Goal: Communication & Community: Answer question/provide support

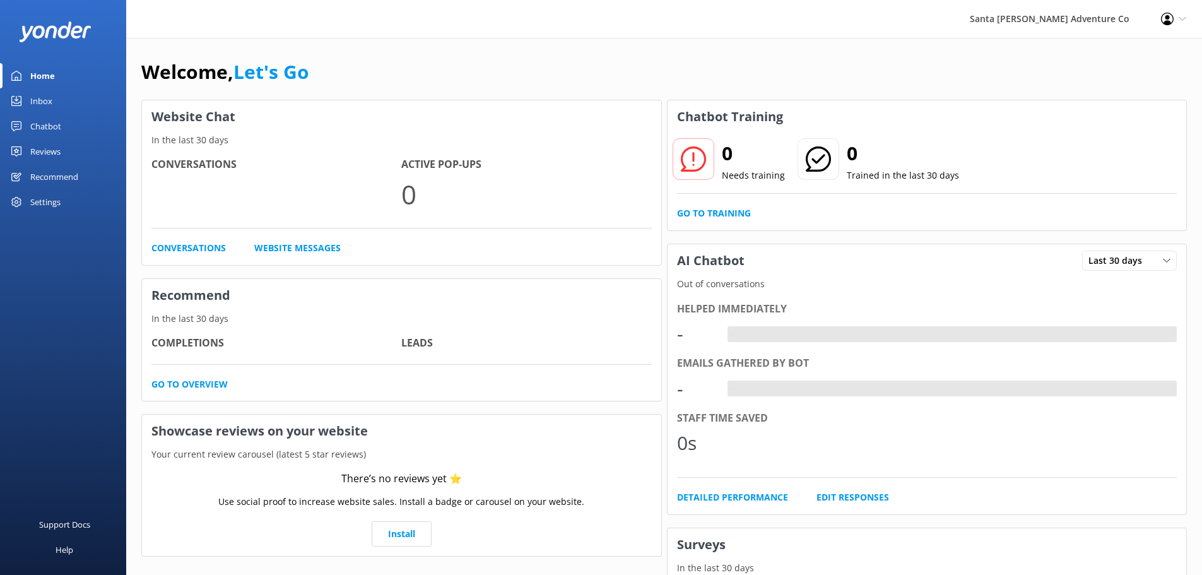
click at [52, 99] on link "Inbox" at bounding box center [63, 100] width 126 height 25
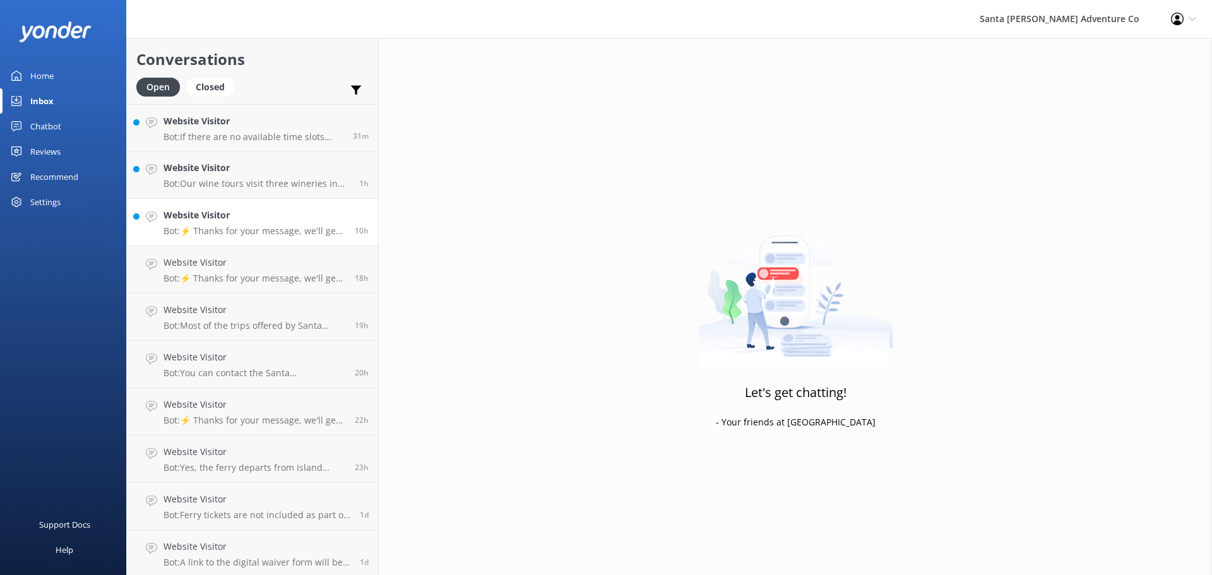
click at [206, 223] on div "Website Visitor Bot: ⚡ Thanks for your message, we'll get back to you as soon a…" at bounding box center [254, 222] width 182 height 28
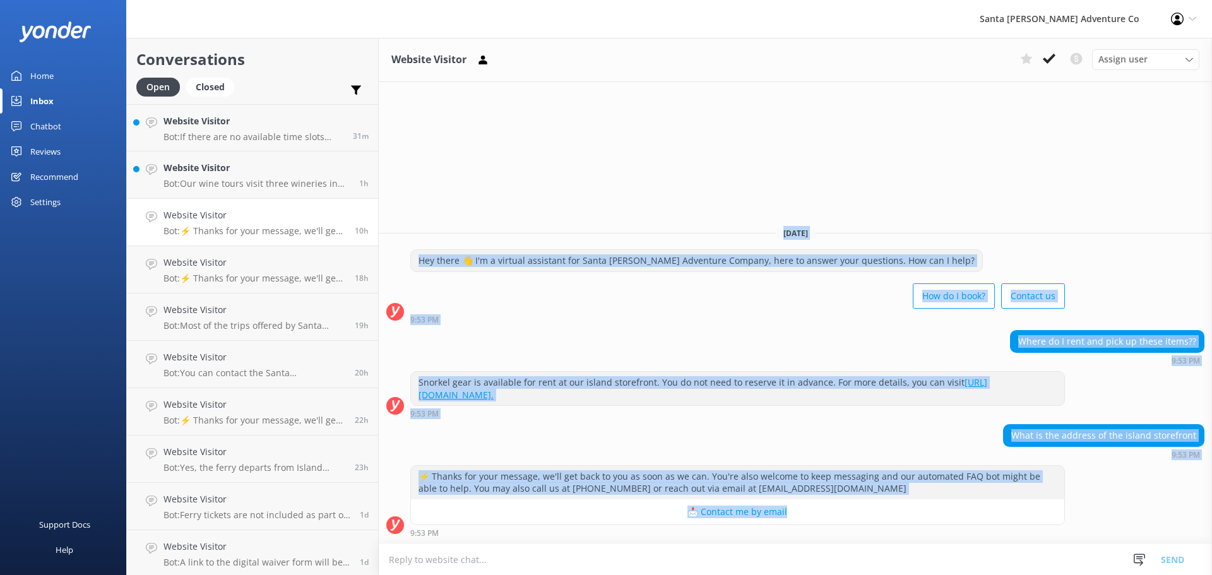
drag, startPoint x: 1125, startPoint y: 516, endPoint x: 611, endPoint y: 212, distance: 596.1
click at [611, 212] on div "Website Visitor Assign user Will [PERSON_NAME] [PERSON_NAME] Let's Go Gabe [DAT…" at bounding box center [795, 306] width 833 height 537
drag, startPoint x: 611, startPoint y: 200, endPoint x: 1110, endPoint y: 521, distance: 592.7
click at [1110, 521] on div "Website Visitor Assign user Will [PERSON_NAME] [PERSON_NAME] Let's Go Gabe [DAT…" at bounding box center [795, 306] width 833 height 537
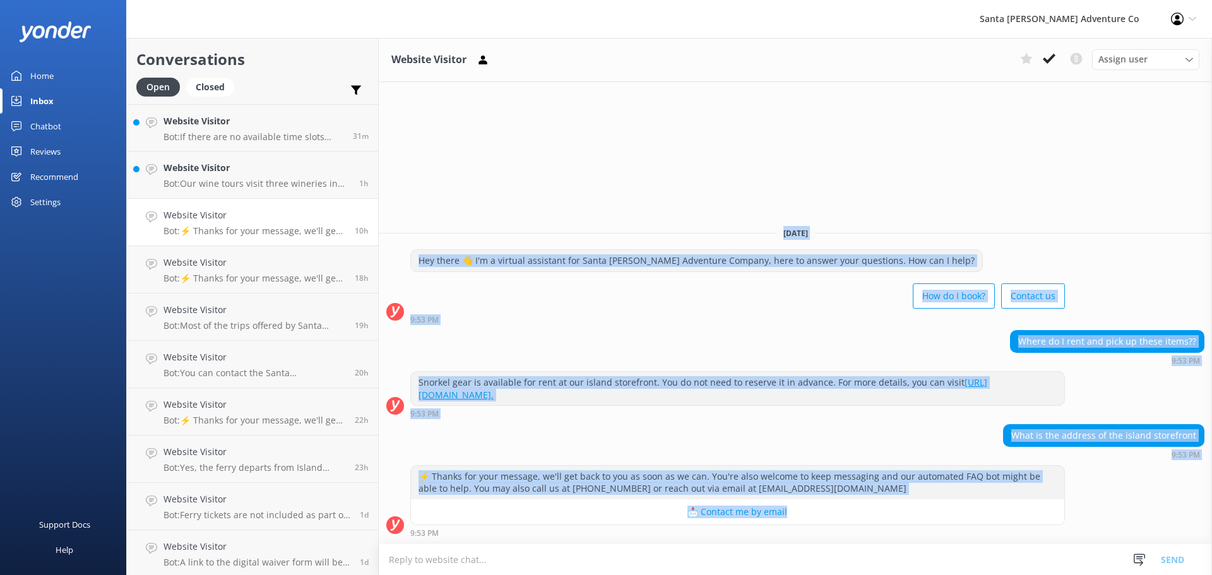
click at [1109, 512] on div "⚡ Thanks for your message, we'll get back to you as soon as we can. You're also…" at bounding box center [795, 501] width 833 height 72
drag, startPoint x: 1027, startPoint y: 490, endPoint x: 553, endPoint y: 180, distance: 566.7
click at [553, 180] on div "Website Visitor Assign user Will [PERSON_NAME] [PERSON_NAME] Let's Go Gabe [DAT…" at bounding box center [795, 306] width 833 height 537
drag, startPoint x: 553, startPoint y: 180, endPoint x: 890, endPoint y: 555, distance: 504.5
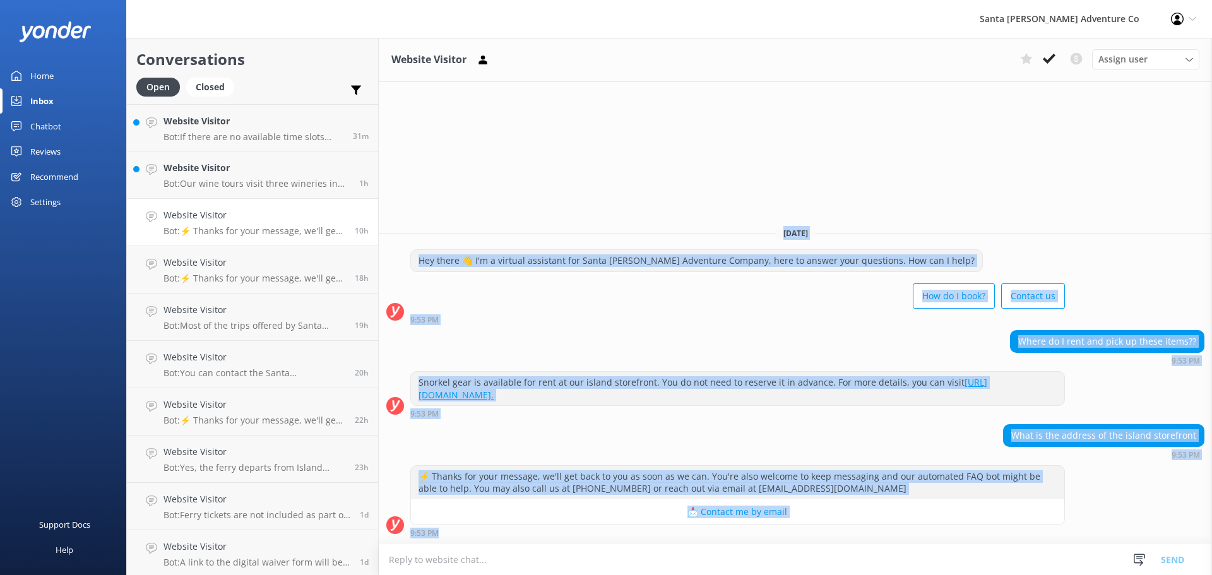
click at [890, 555] on div "Website Visitor Assign user Will [PERSON_NAME] [PERSON_NAME] Let's Go Gabe [DAT…" at bounding box center [795, 306] width 833 height 537
click at [858, 455] on div "What is the address of the island storefront 9:53 PM" at bounding box center [795, 441] width 833 height 35
drag, startPoint x: 658, startPoint y: 179, endPoint x: 1099, endPoint y: 513, distance: 553.2
click at [1109, 536] on div "Website Visitor Assign user Will [PERSON_NAME] [PERSON_NAME] Let's Go Gabe [DAT…" at bounding box center [795, 306] width 833 height 537
click at [1102, 505] on div "⚡ Thanks for your message, we'll get back to you as soon as we can. You're also…" at bounding box center [795, 501] width 833 height 72
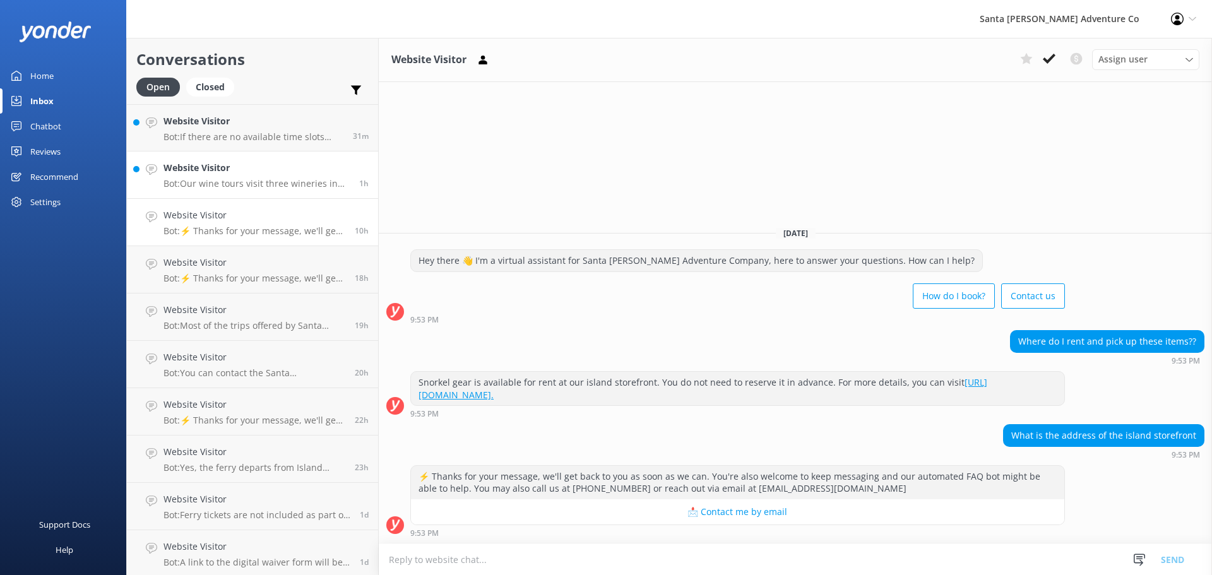
click at [239, 151] on link "Website Visitor Bot: Our wine tours visit three wineries in [GEOGRAPHIC_DATA][P…" at bounding box center [252, 174] width 251 height 47
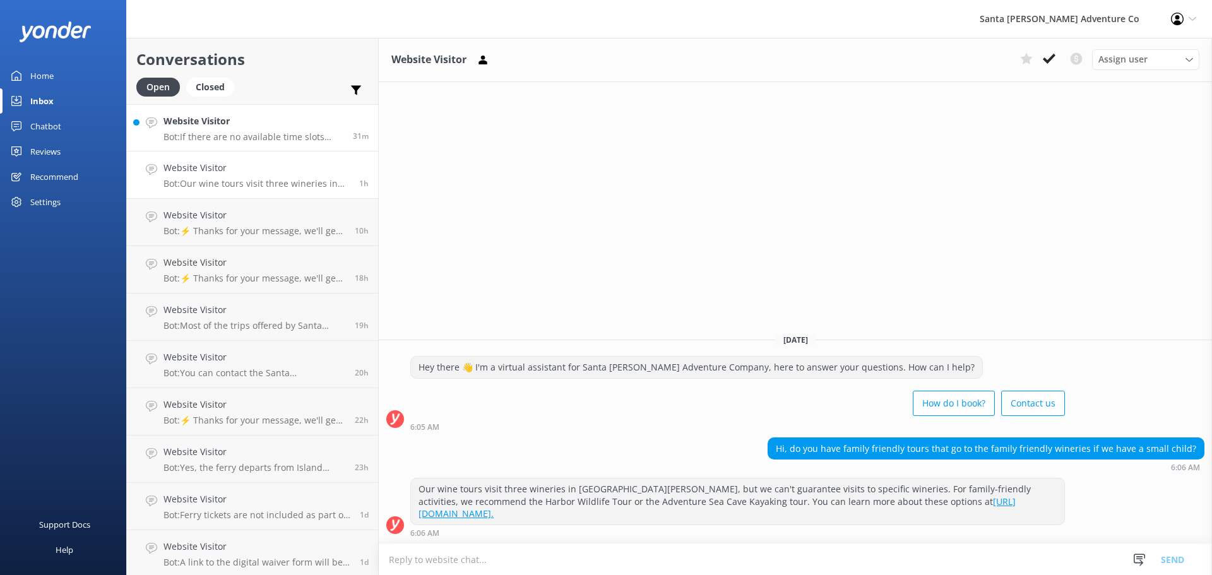
click at [239, 126] on h4 "Website Visitor" at bounding box center [253, 121] width 180 height 14
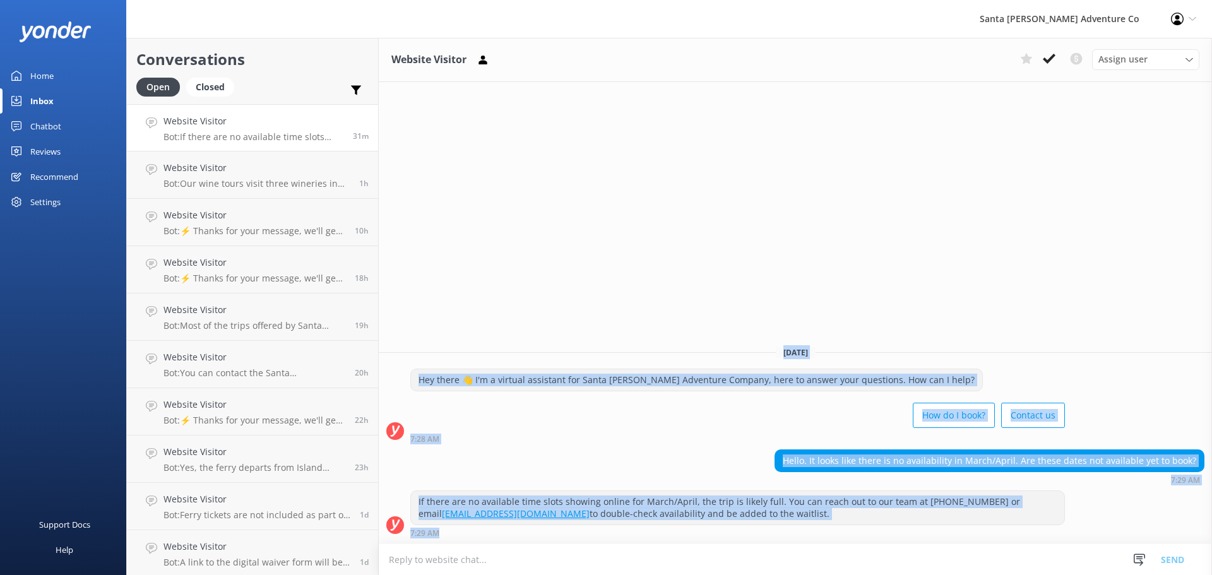
drag, startPoint x: 793, startPoint y: 533, endPoint x: 552, endPoint y: 262, distance: 363.0
click at [552, 262] on div "Website Visitor Assign user Will [PERSON_NAME] [PERSON_NAME] Let's Go Gabe [DAT…" at bounding box center [795, 306] width 833 height 537
drag, startPoint x: 552, startPoint y: 262, endPoint x: 799, endPoint y: 542, distance: 373.3
click at [799, 542] on div "Website Visitor Assign user Will [PERSON_NAME] [PERSON_NAME] Let's Go Gabe [DAT…" at bounding box center [795, 306] width 833 height 537
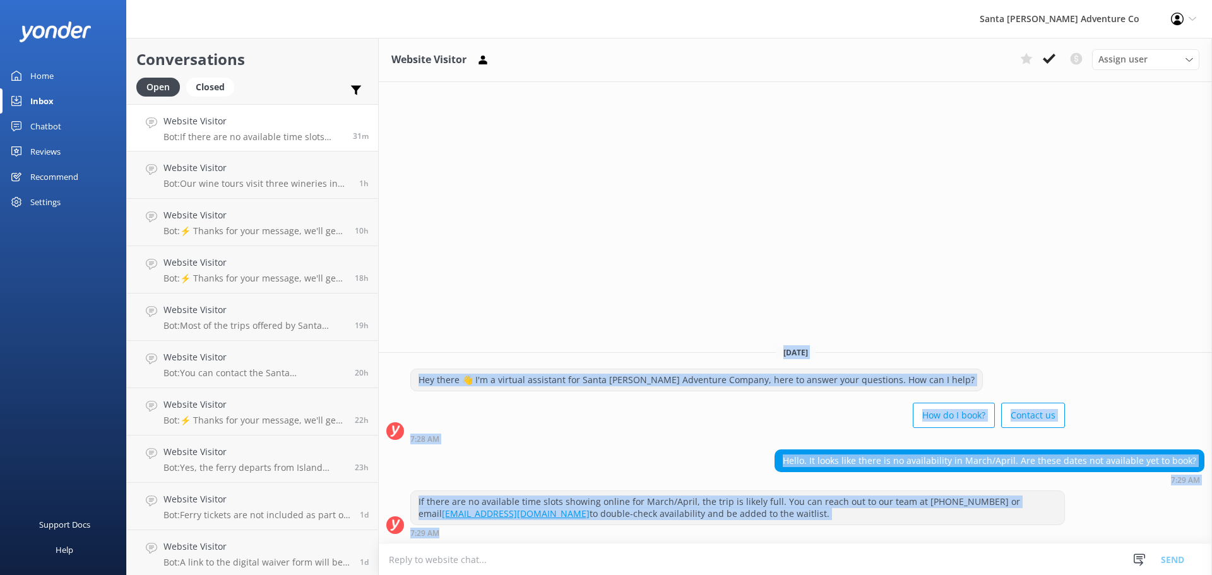
click at [799, 542] on div "If there are no available time slots showing online for March/April, the trip i…" at bounding box center [795, 516] width 833 height 53
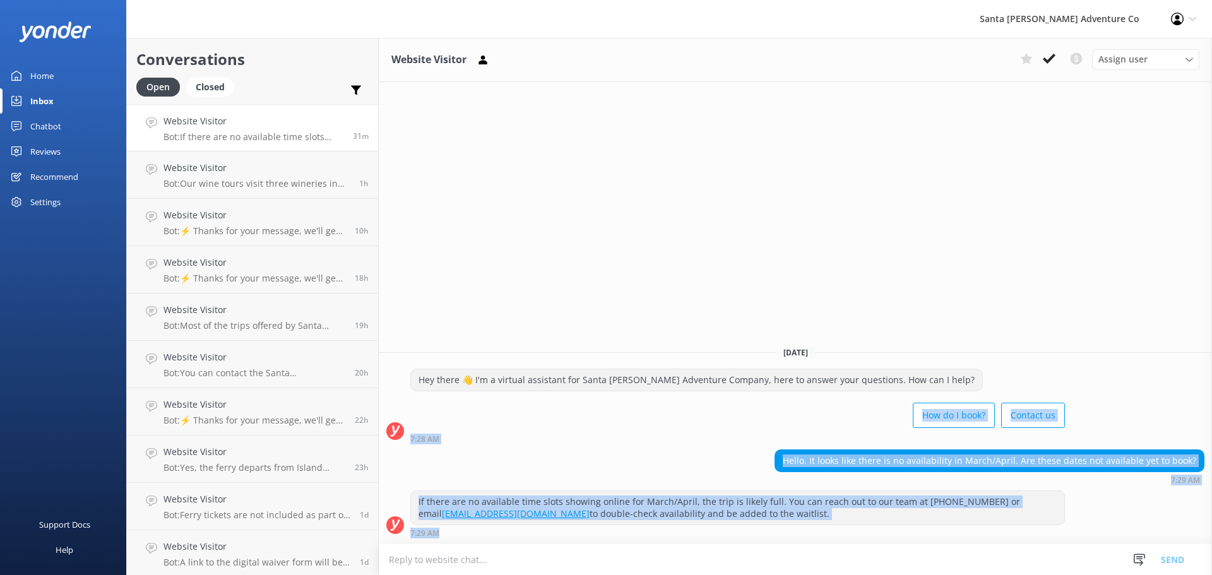
drag, startPoint x: 799, startPoint y: 542, endPoint x: 658, endPoint y: 367, distance: 224.8
click at [676, 388] on div "[DATE] Hey there 👋 I'm a virtual assistant for Santa [PERSON_NAME] Adventure Co…" at bounding box center [795, 440] width 833 height 208
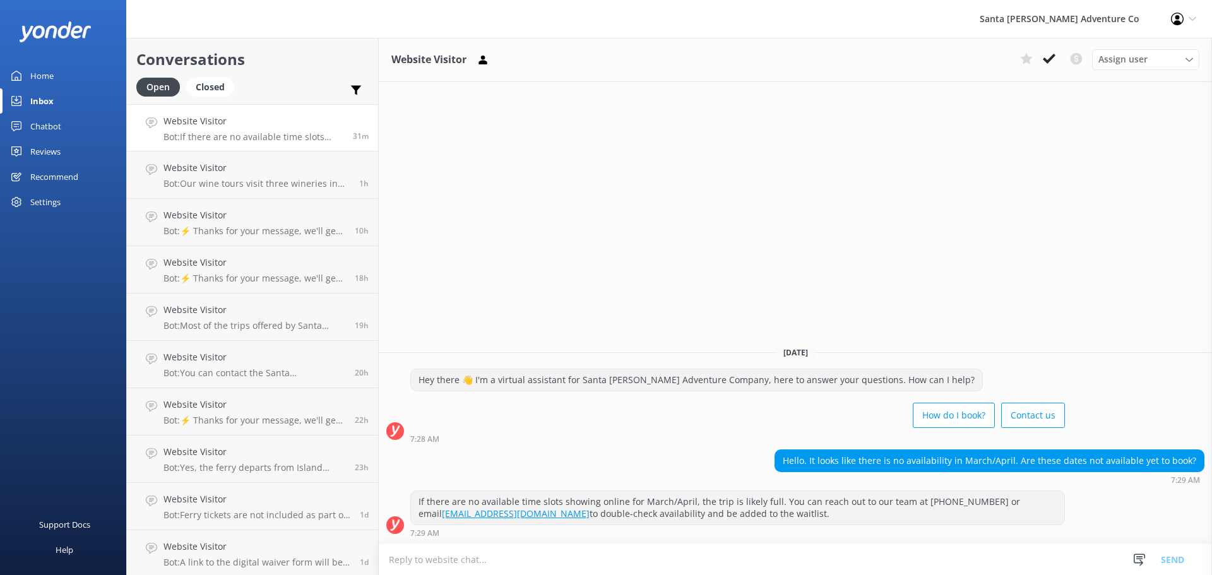
click at [580, 271] on div "Website Visitor Assign user Will [PERSON_NAME] [PERSON_NAME] Let's Go Gabe [DAT…" at bounding box center [795, 306] width 833 height 537
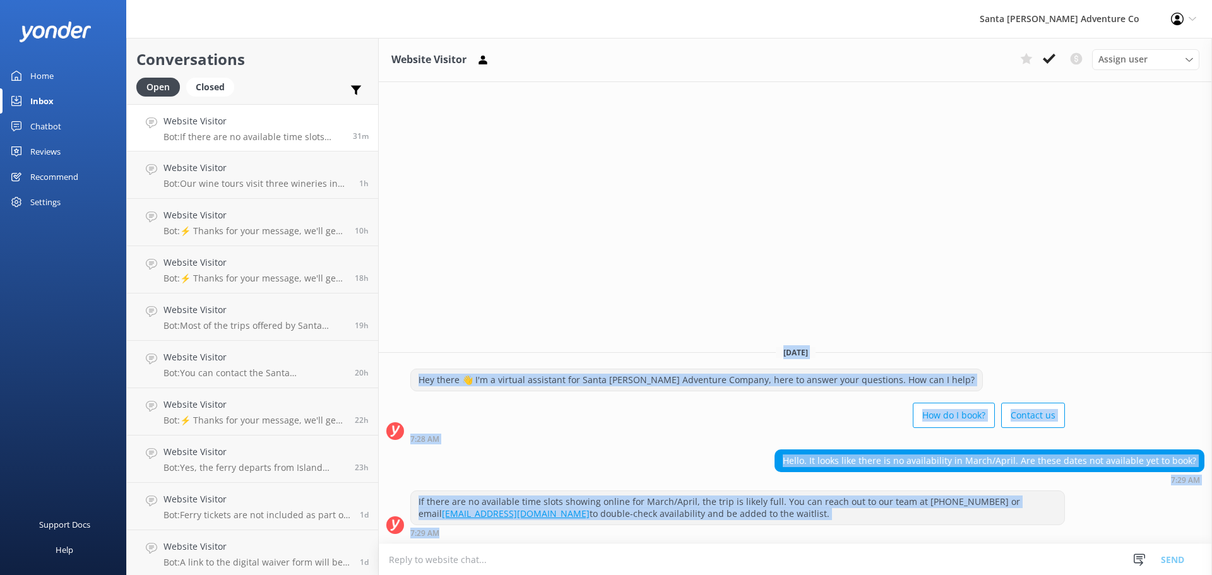
drag, startPoint x: 580, startPoint y: 271, endPoint x: 792, endPoint y: 547, distance: 347.9
click at [792, 547] on div "Website Visitor Assign user Will [PERSON_NAME] [PERSON_NAME] Let's Go Gabe [DAT…" at bounding box center [795, 306] width 833 height 537
click at [734, 470] on div "Hello. It looks like there is no availability in March/April. Are these dates n…" at bounding box center [795, 466] width 833 height 35
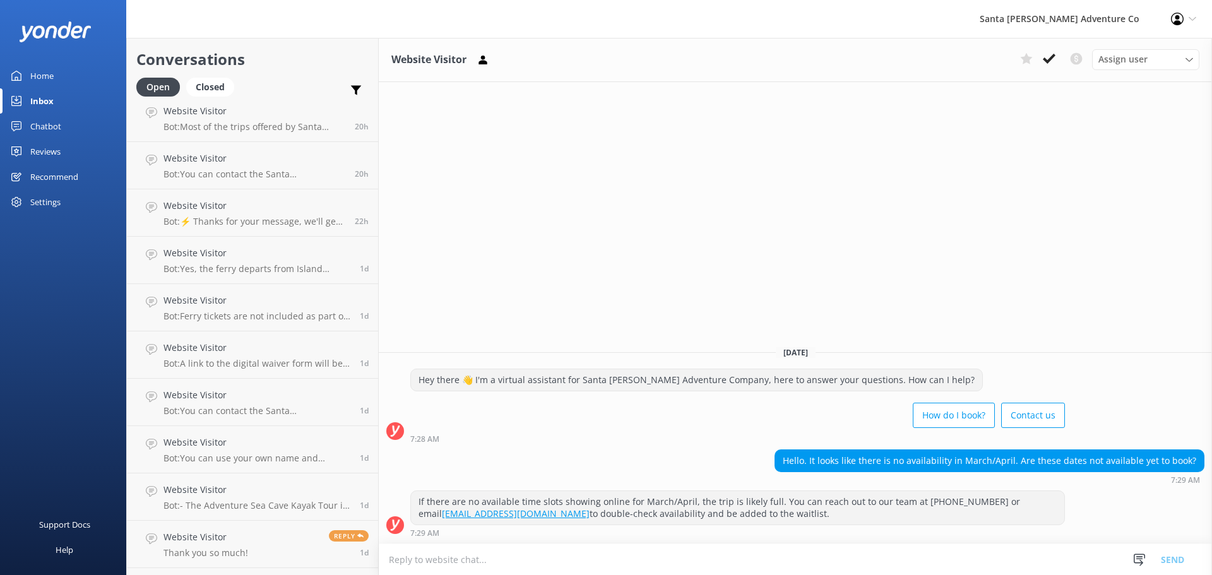
scroll to position [210, 0]
